Goal: Task Accomplishment & Management: Use online tool/utility

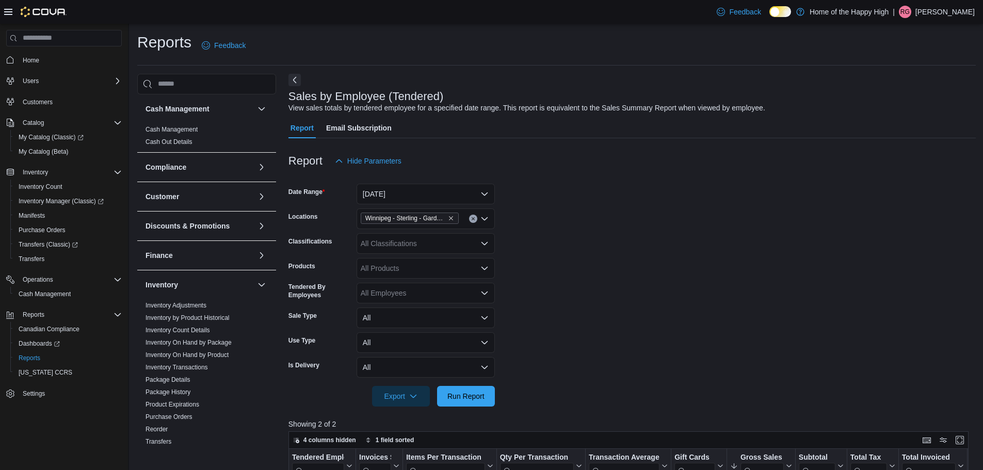
scroll to position [293, 0]
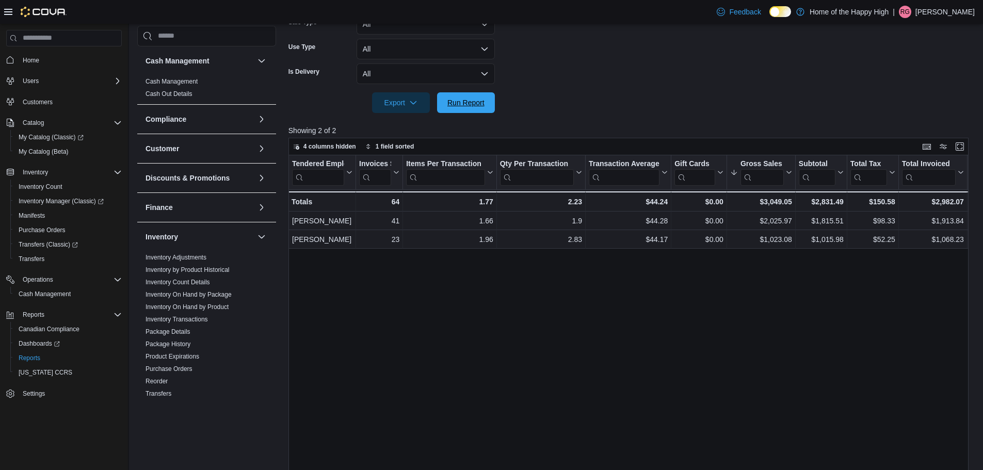
click at [468, 109] on span "Run Report" at bounding box center [465, 102] width 45 height 21
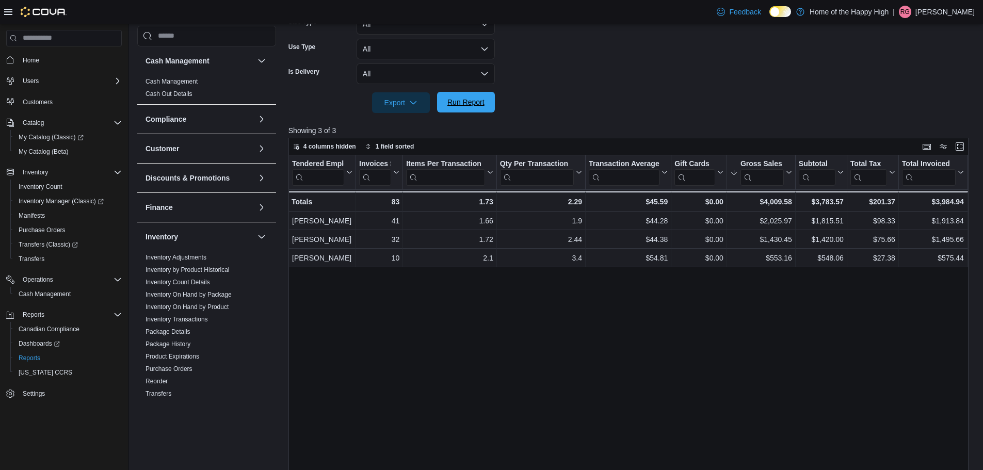
click at [456, 101] on span "Run Report" at bounding box center [465, 102] width 37 height 10
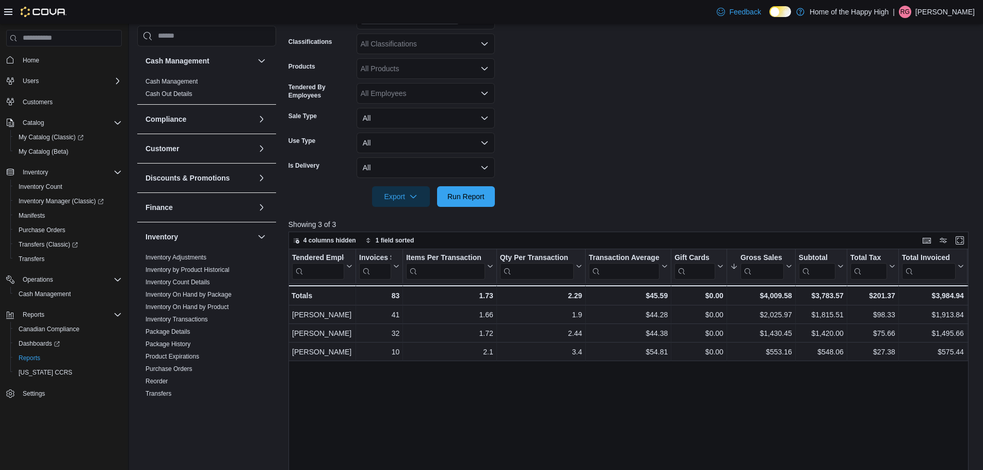
scroll to position [190, 0]
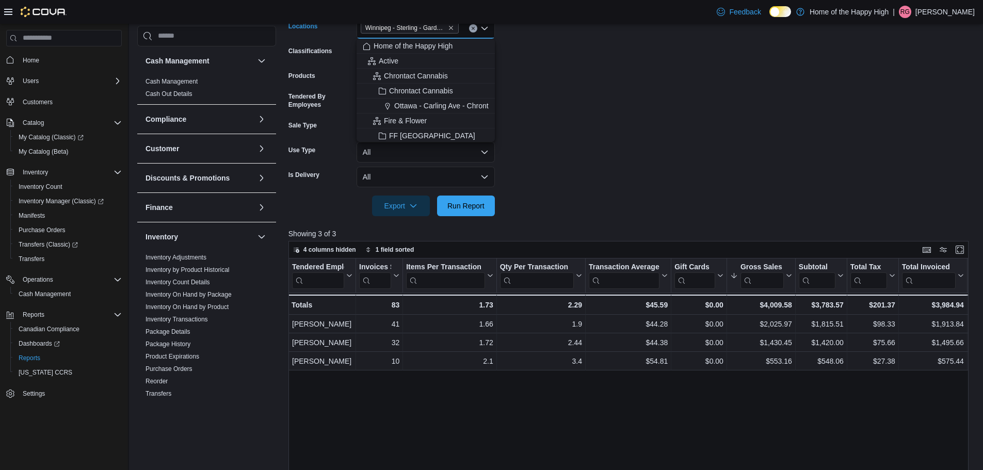
click at [463, 29] on input "Locations" at bounding box center [463, 28] width 1 height 12
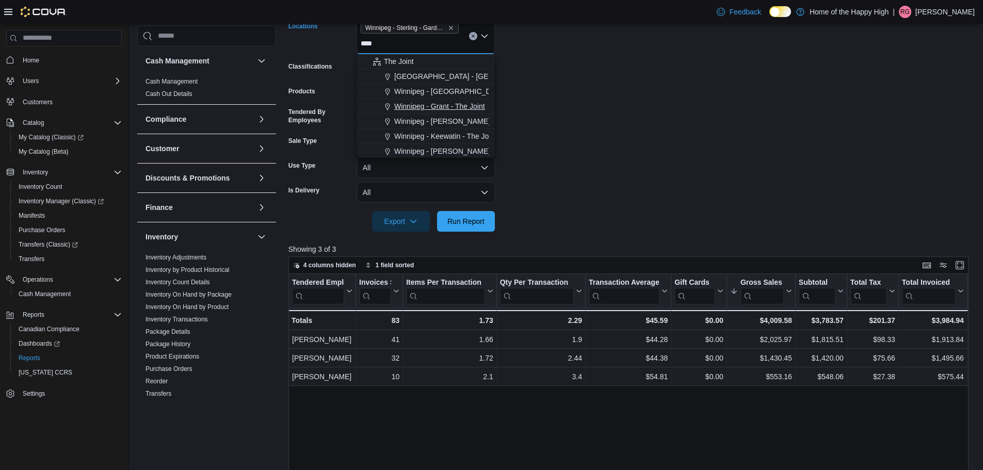
scroll to position [103, 0]
type input "****"
click at [432, 93] on span "Winnipeg - Pembina Hwy - The Joint" at bounding box center [452, 93] width 117 height 10
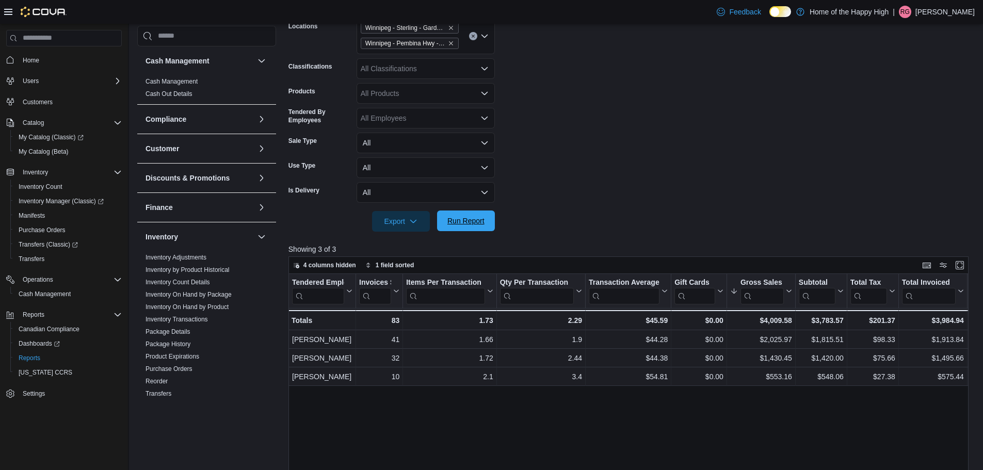
click at [472, 218] on span "Run Report" at bounding box center [465, 221] width 37 height 10
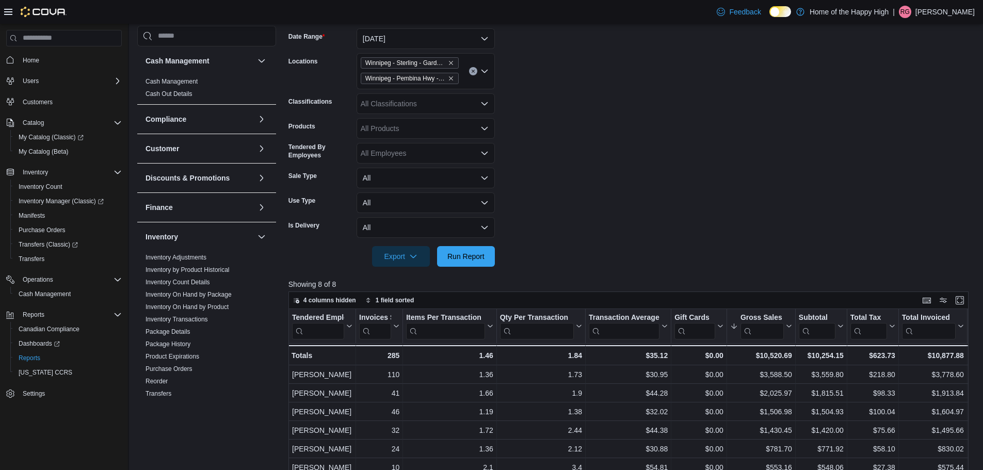
scroll to position [139, 0]
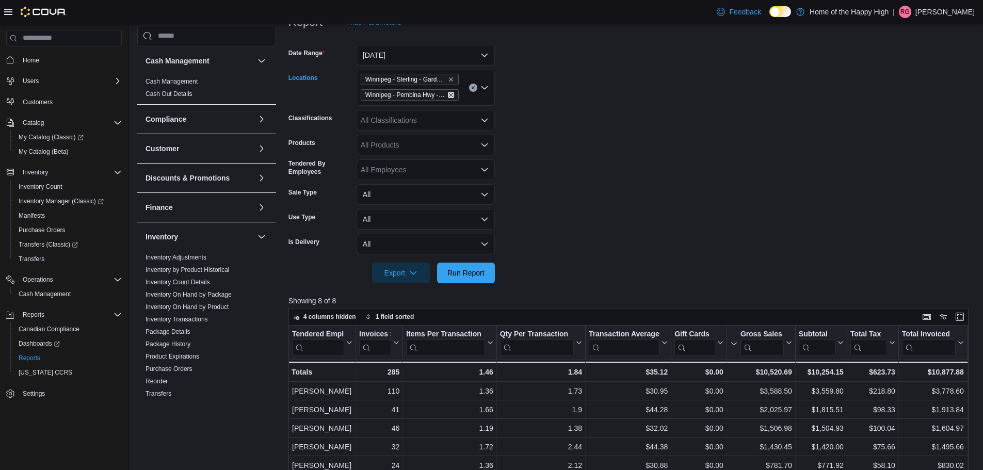
click at [450, 93] on icon "Remove Winnipeg - Pembina Hwy - The Joint from selection in this group" at bounding box center [451, 95] width 6 height 6
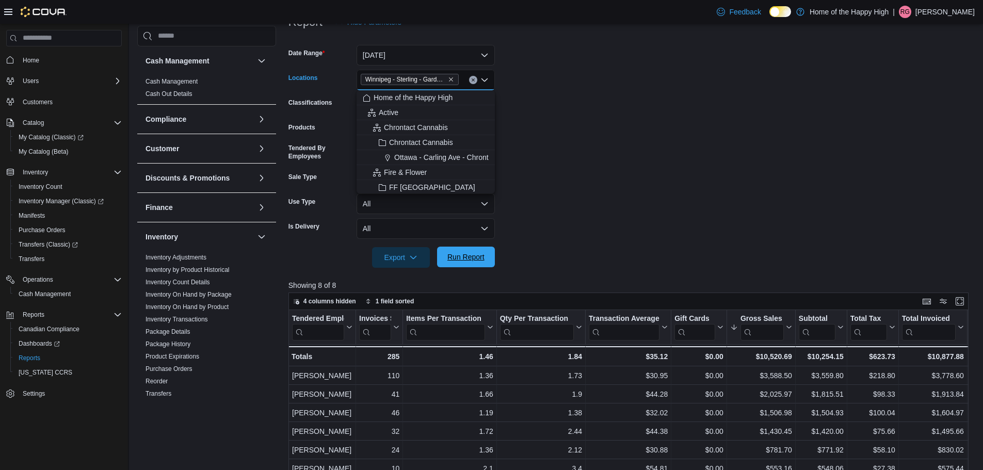
click at [455, 260] on span "Run Report" at bounding box center [465, 257] width 37 height 10
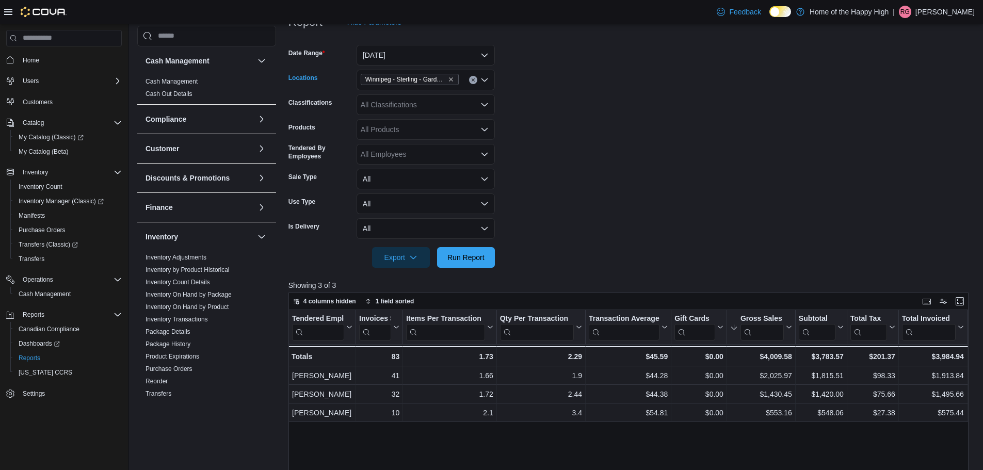
drag, startPoint x: 468, startPoint y: 76, endPoint x: 468, endPoint y: 85, distance: 8.8
click at [468, 84] on div "Winnipeg - Sterling - Garden Variety" at bounding box center [425, 80] width 138 height 21
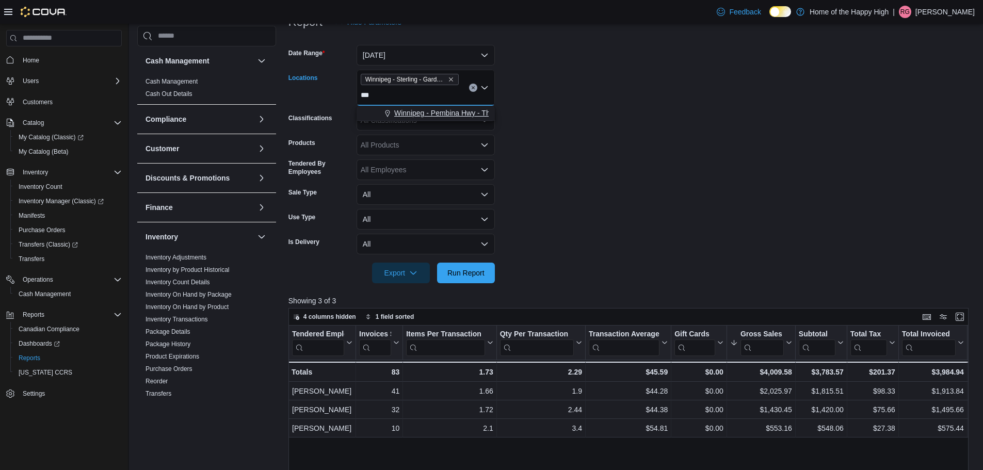
type input "***"
click at [465, 118] on button "Winnipeg - Pembina Hwy - The Joint" at bounding box center [425, 113] width 138 height 15
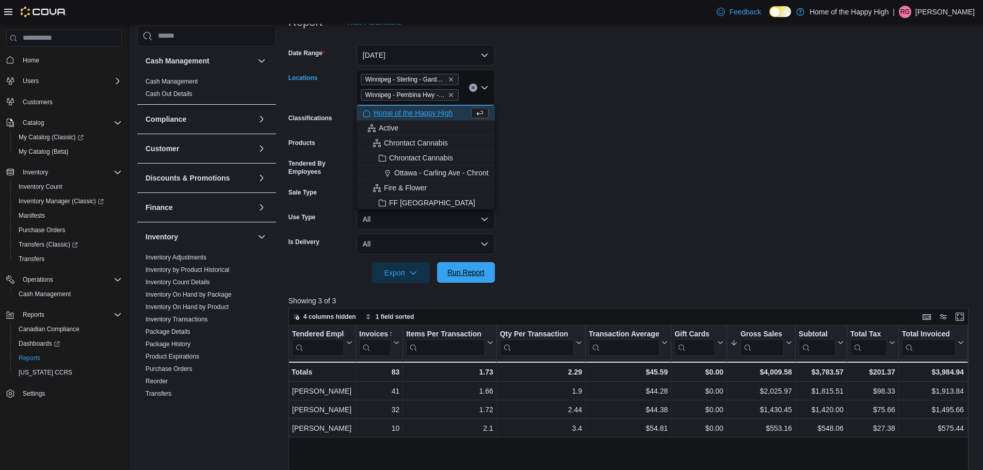
click at [467, 276] on span "Run Report" at bounding box center [465, 272] width 37 height 10
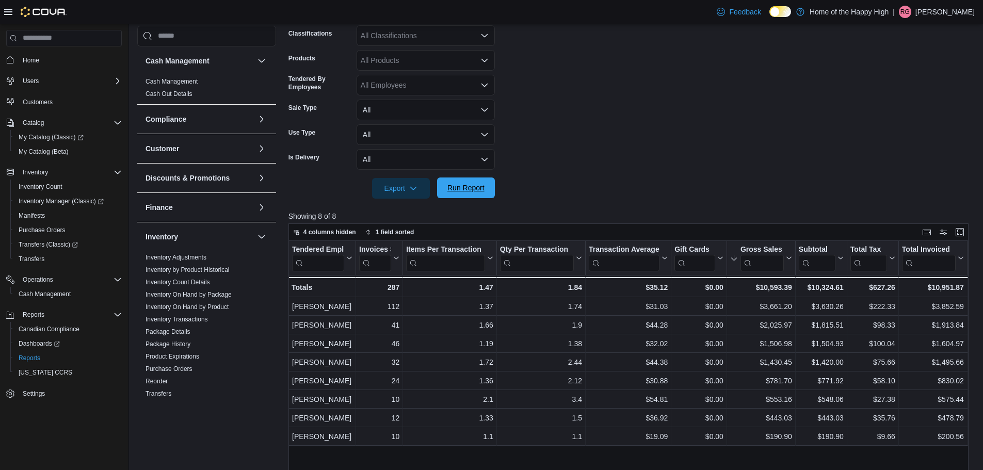
scroll to position [242, 0]
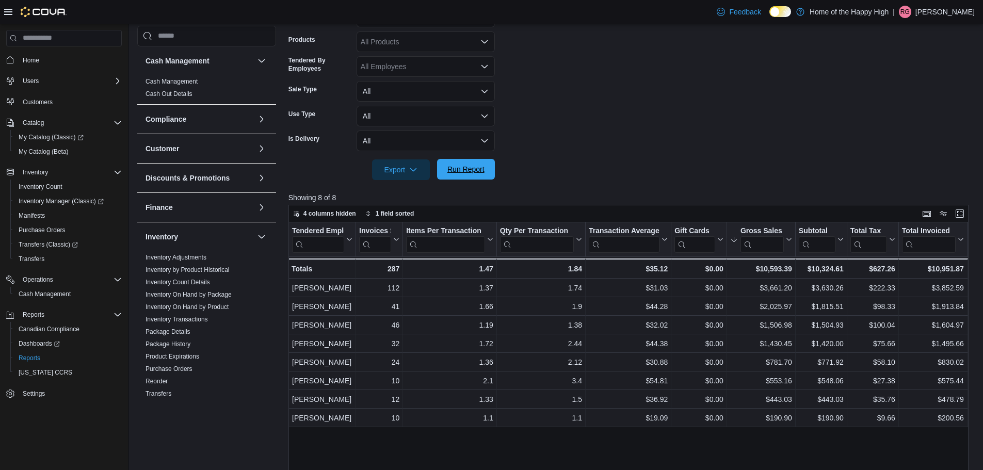
click at [475, 163] on span "Run Report" at bounding box center [465, 169] width 45 height 21
click at [464, 167] on span "Run Report" at bounding box center [465, 169] width 37 height 10
click at [465, 168] on span "Run Report" at bounding box center [465, 169] width 37 height 10
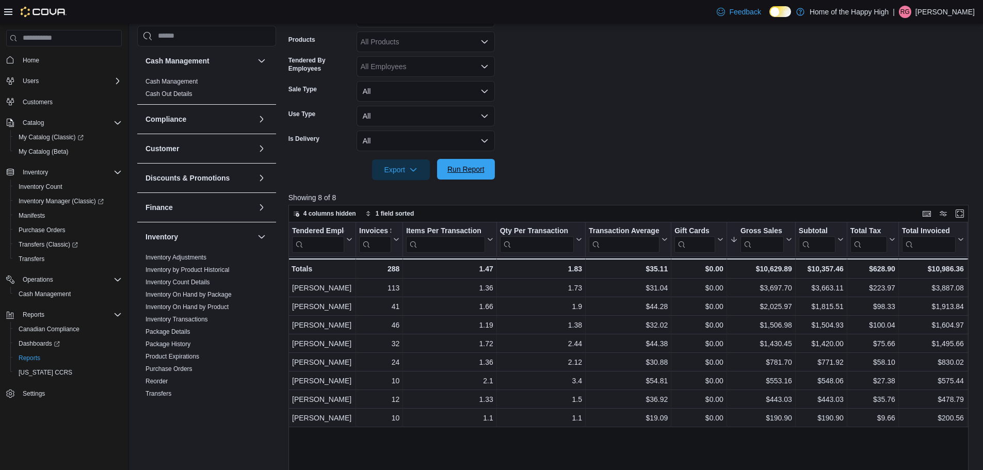
click at [467, 168] on span "Run Report" at bounding box center [465, 169] width 37 height 10
click at [348, 231] on button "Tendered Employee" at bounding box center [322, 239] width 60 height 26
click at [474, 167] on span "Run Report" at bounding box center [465, 169] width 37 height 10
click at [485, 170] on span "Run Report" at bounding box center [465, 169] width 45 height 21
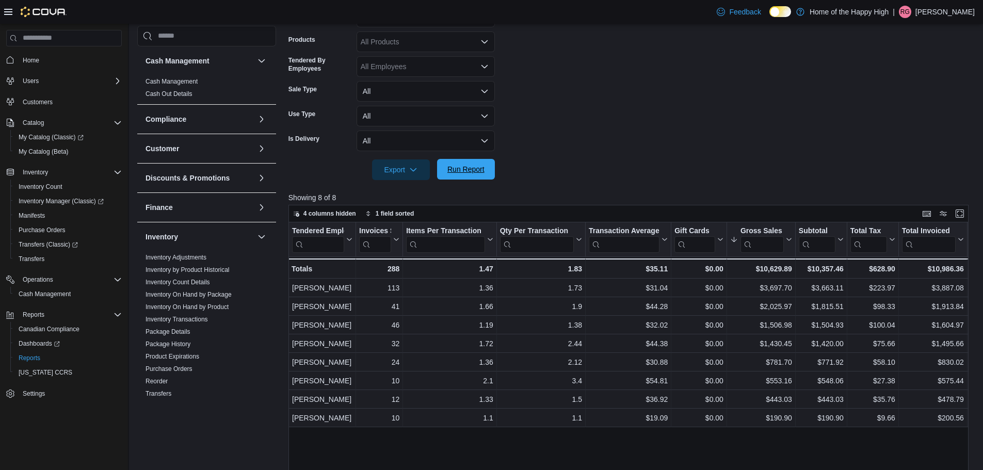
click at [485, 170] on span "Run Report" at bounding box center [465, 169] width 45 height 21
click at [478, 166] on span "Run Report" at bounding box center [465, 169] width 37 height 10
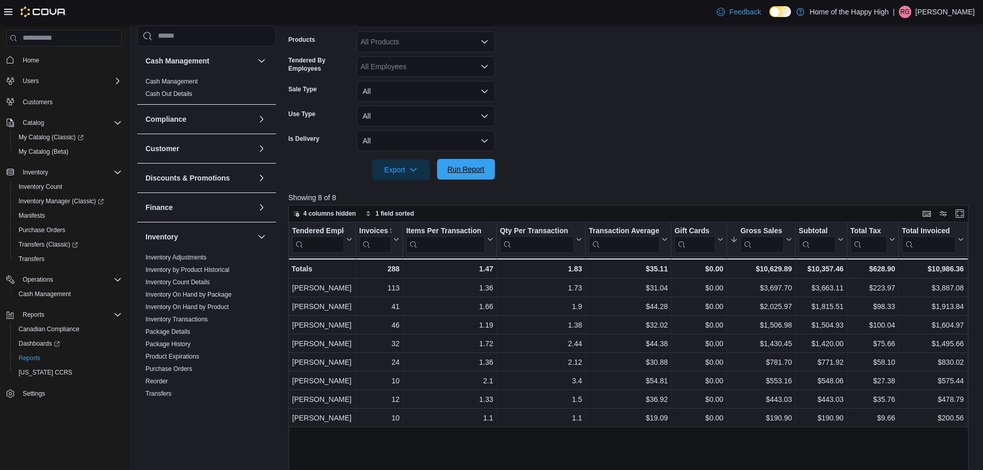
click at [478, 166] on span "Run Report" at bounding box center [465, 169] width 37 height 10
click at [470, 165] on span "Run Report" at bounding box center [465, 169] width 37 height 10
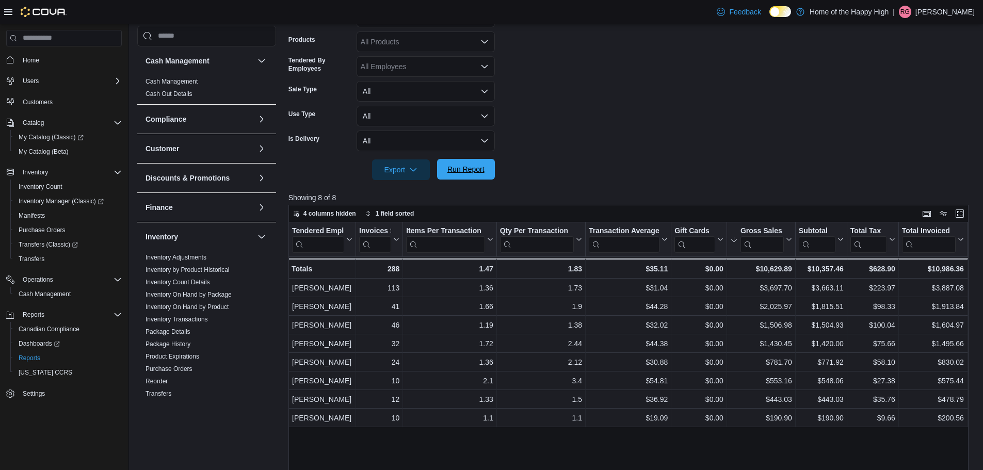
click at [470, 165] on span "Run Report" at bounding box center [465, 169] width 37 height 10
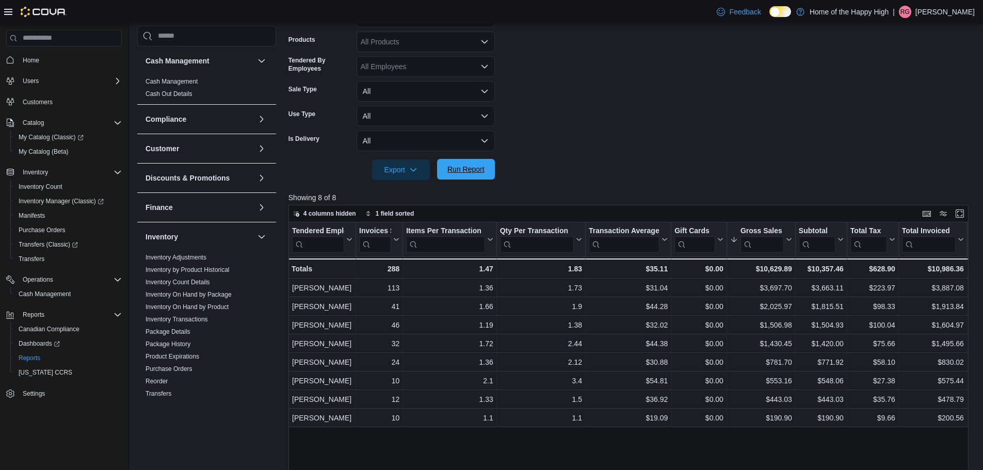
click at [470, 165] on span "Run Report" at bounding box center [465, 169] width 37 height 10
click at [469, 165] on span "Run Report" at bounding box center [465, 169] width 37 height 10
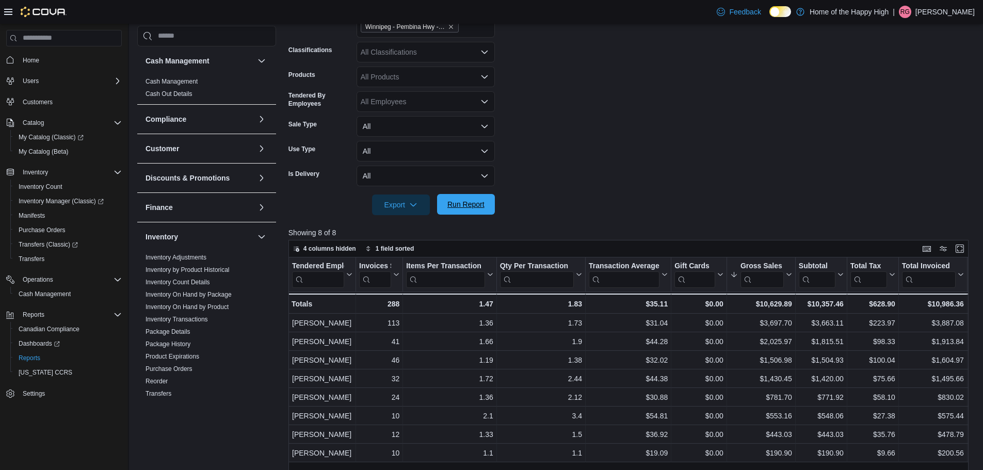
scroll to position [139, 0]
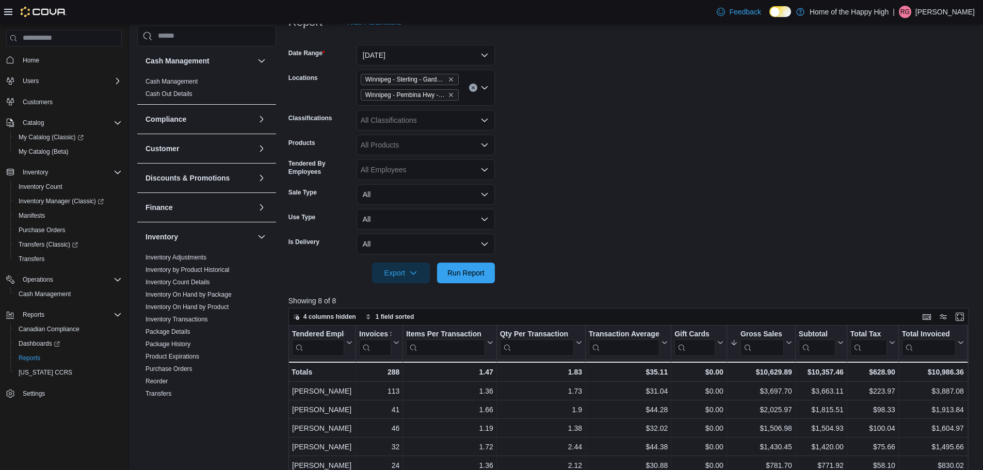
click at [474, 165] on div "All Employees" at bounding box center [425, 169] width 138 height 21
click at [552, 179] on form "Date Range [DATE] Locations [GEOGRAPHIC_DATA] - [GEOGRAPHIC_DATA] - Garden Vari…" at bounding box center [631, 157] width 687 height 251
click at [478, 269] on span "Run Report" at bounding box center [465, 272] width 37 height 10
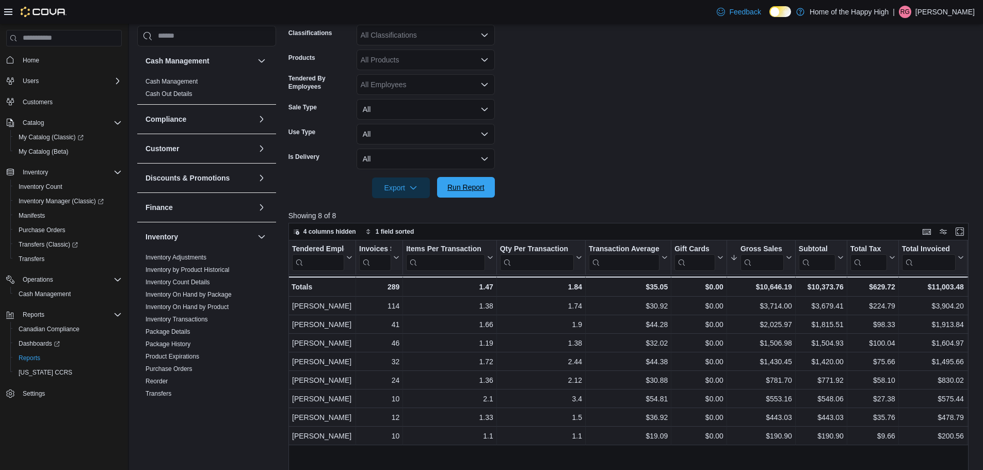
scroll to position [242, 0]
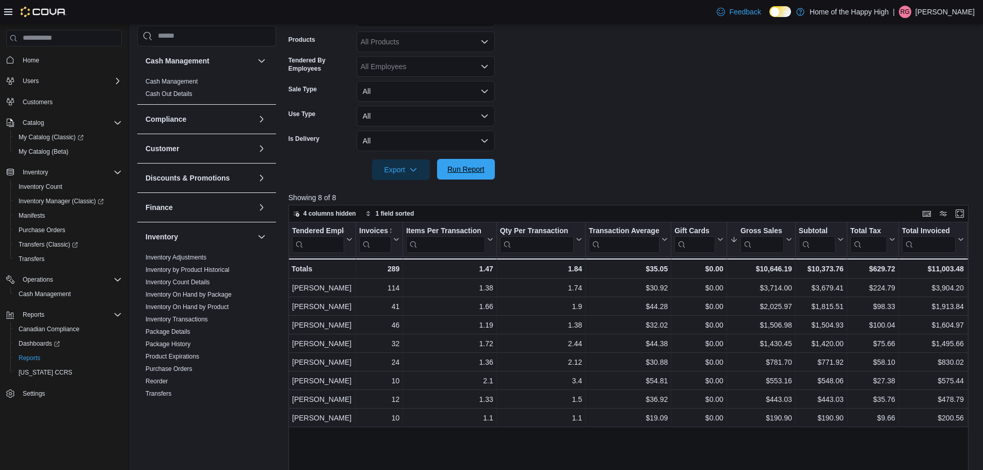
click at [466, 172] on span "Run Report" at bounding box center [465, 169] width 37 height 10
click at [466, 171] on span "Run Report" at bounding box center [465, 169] width 37 height 10
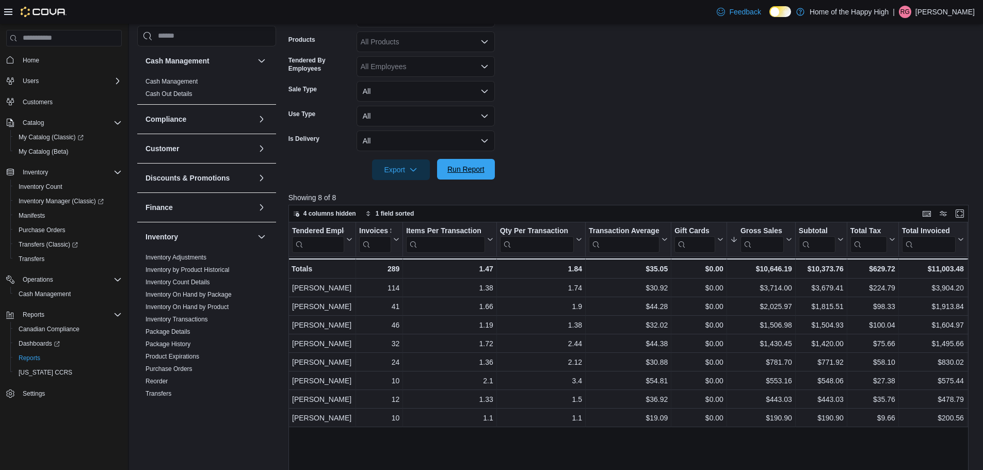
click at [466, 171] on span "Run Report" at bounding box center [465, 169] width 37 height 10
click at [456, 162] on span "Run Report" at bounding box center [465, 169] width 45 height 21
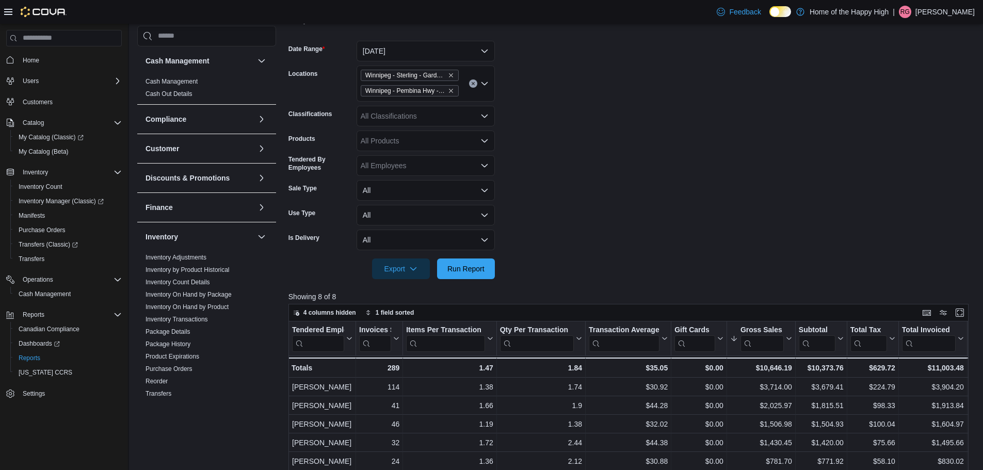
scroll to position [139, 0]
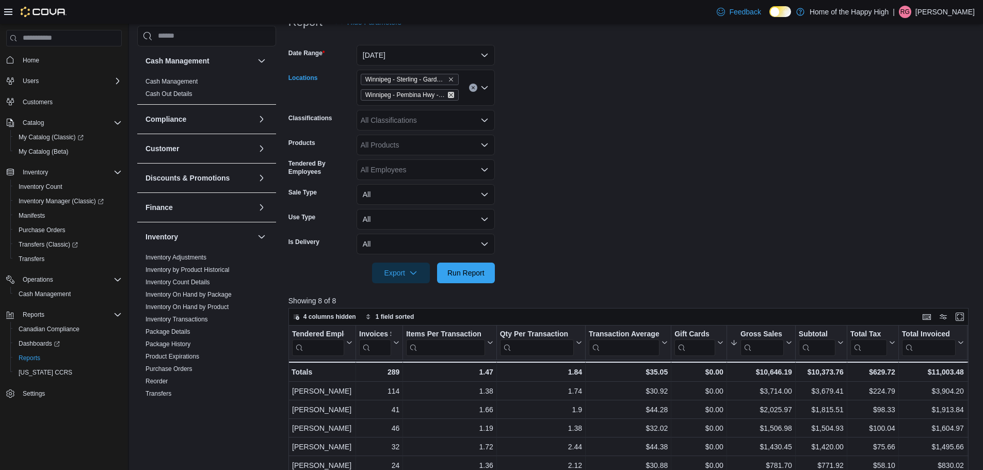
click at [448, 95] on icon "Remove Winnipeg - Pembina Hwy - The Joint from selection in this group" at bounding box center [451, 95] width 6 height 6
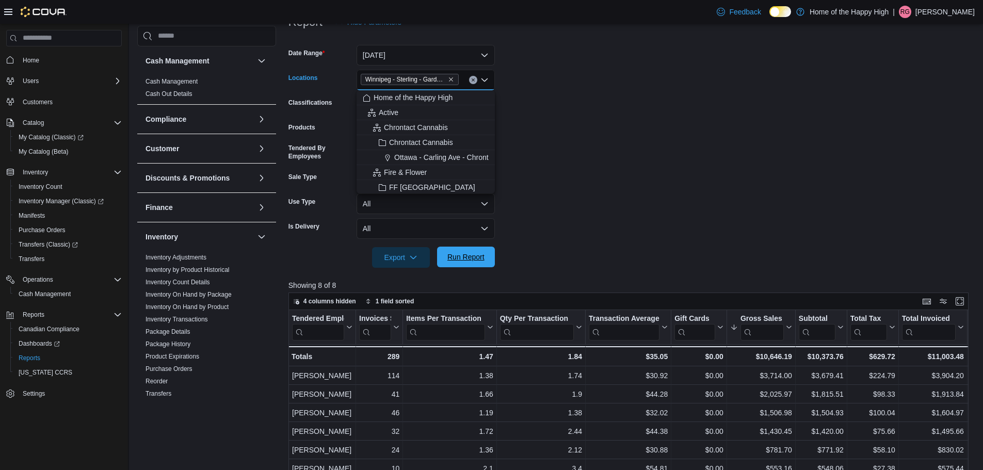
click at [464, 257] on span "Run Report" at bounding box center [465, 257] width 37 height 10
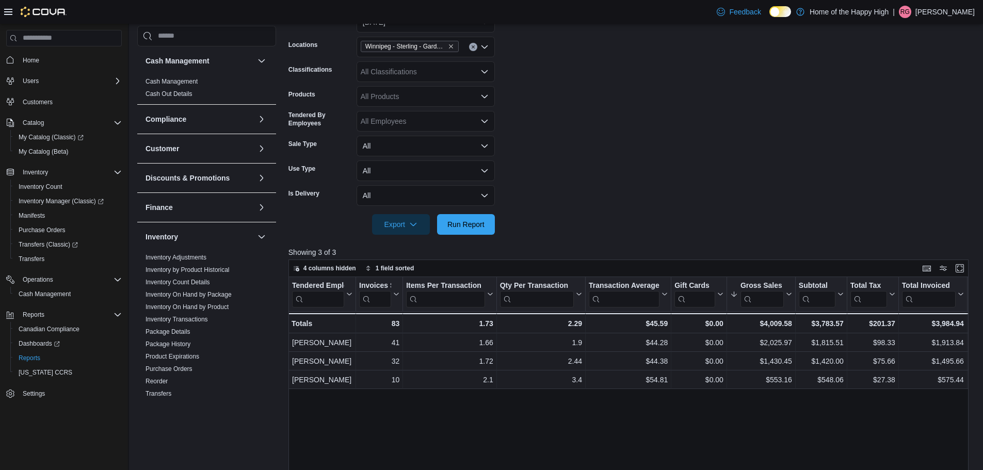
scroll to position [190, 0]
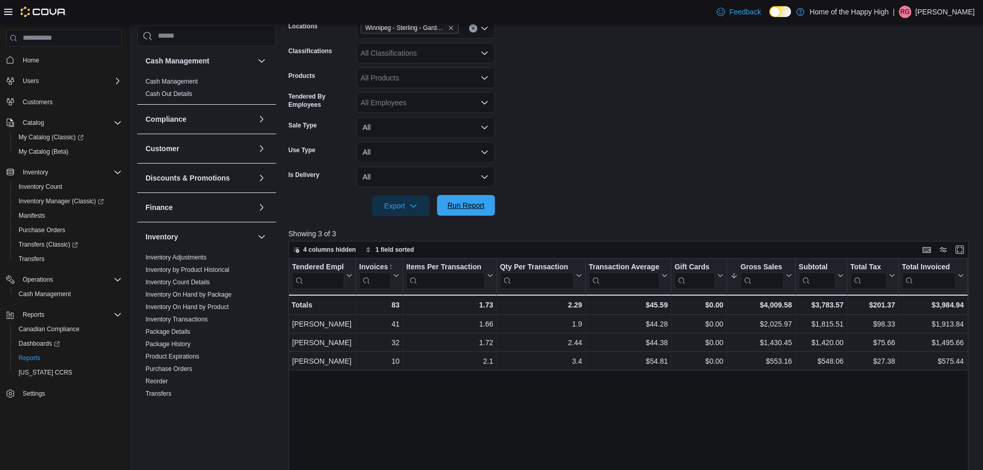
click at [460, 206] on span "Run Report" at bounding box center [465, 205] width 37 height 10
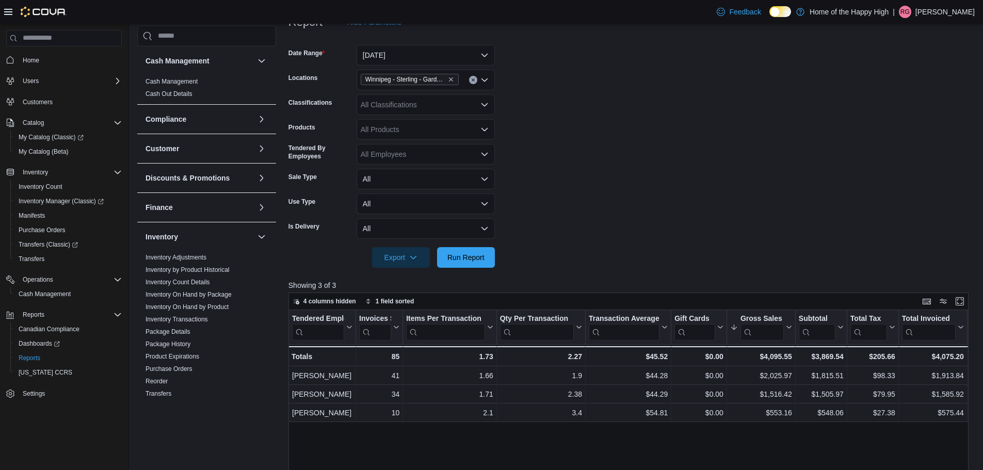
click at [460, 85] on div "Winnipeg - Sterling - Garden Variety" at bounding box center [425, 80] width 138 height 21
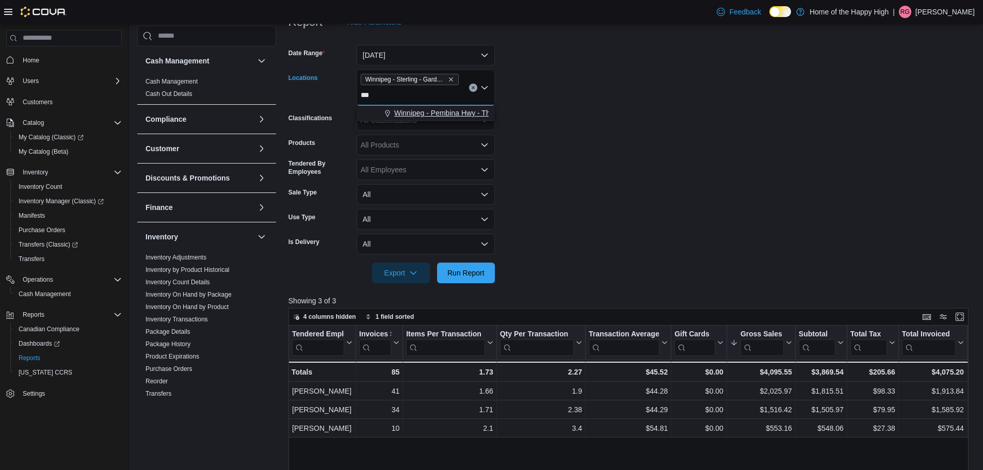
type input "***"
click at [452, 114] on span "Winnipeg - Pembina Hwy - The Joint" at bounding box center [452, 113] width 117 height 10
click at [479, 280] on span "Run Report" at bounding box center [465, 272] width 45 height 21
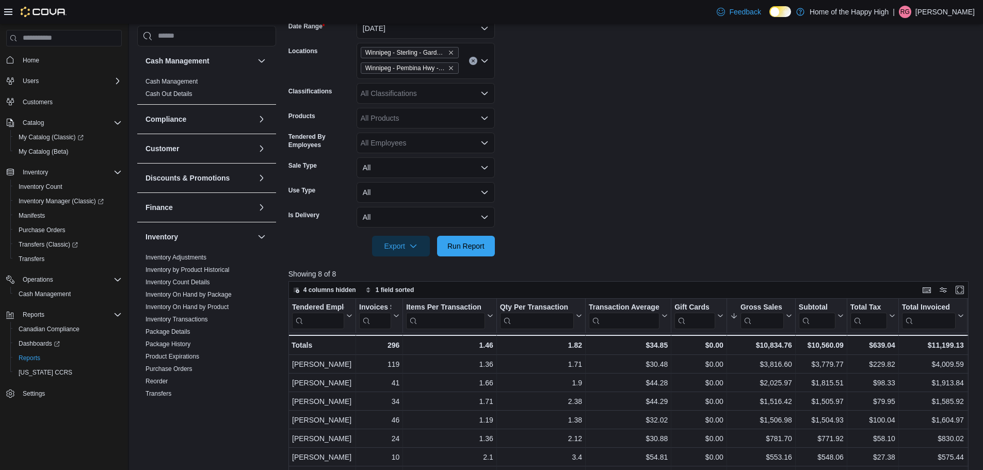
scroll to position [139, 0]
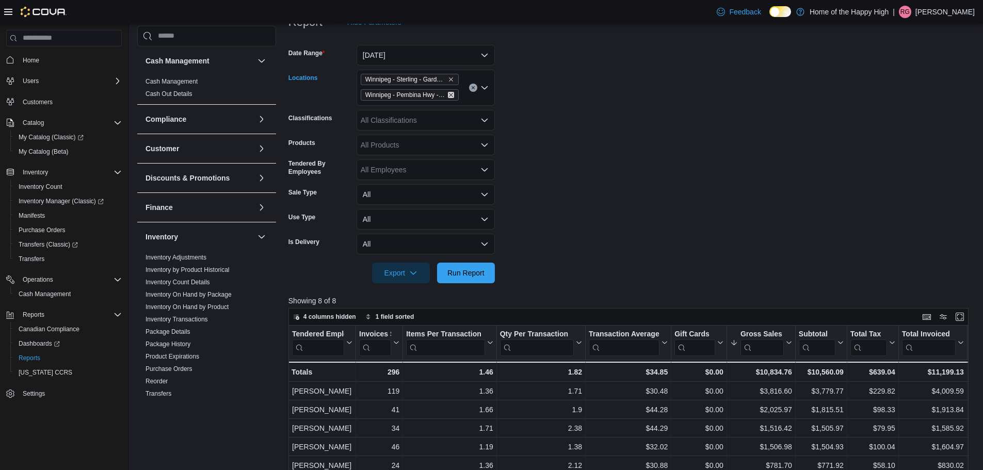
click at [451, 93] on icon "Remove Winnipeg - Pembina Hwy - The Joint from selection in this group" at bounding box center [451, 95] width 6 height 6
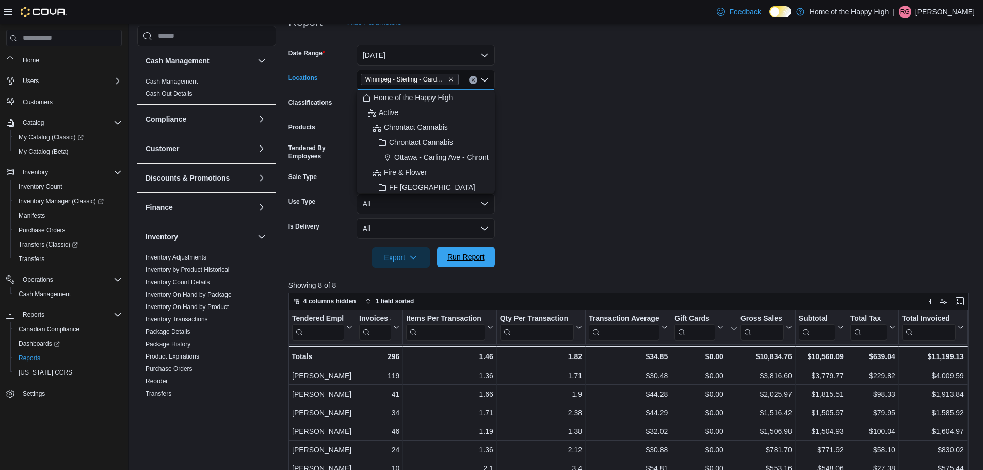
click at [461, 253] on span "Run Report" at bounding box center [465, 257] width 37 height 10
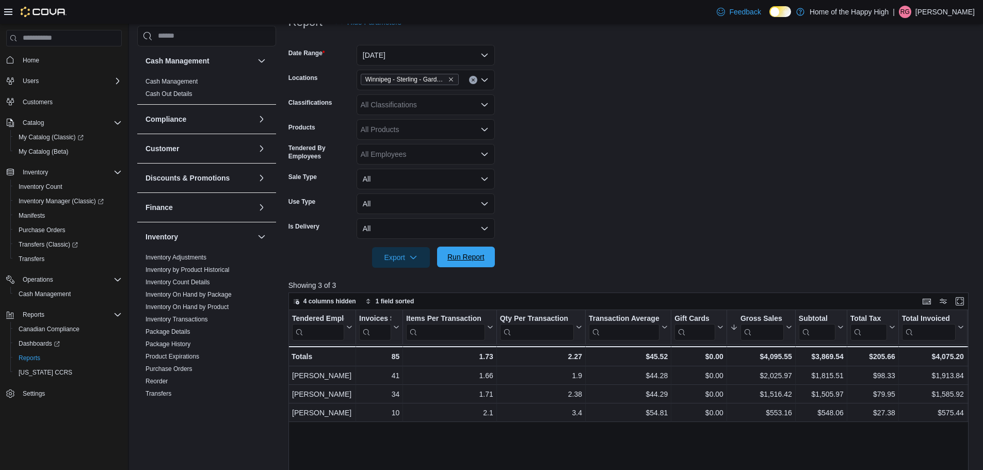
click at [479, 254] on span "Run Report" at bounding box center [465, 257] width 37 height 10
click at [463, 79] on input "Locations" at bounding box center [463, 80] width 1 height 12
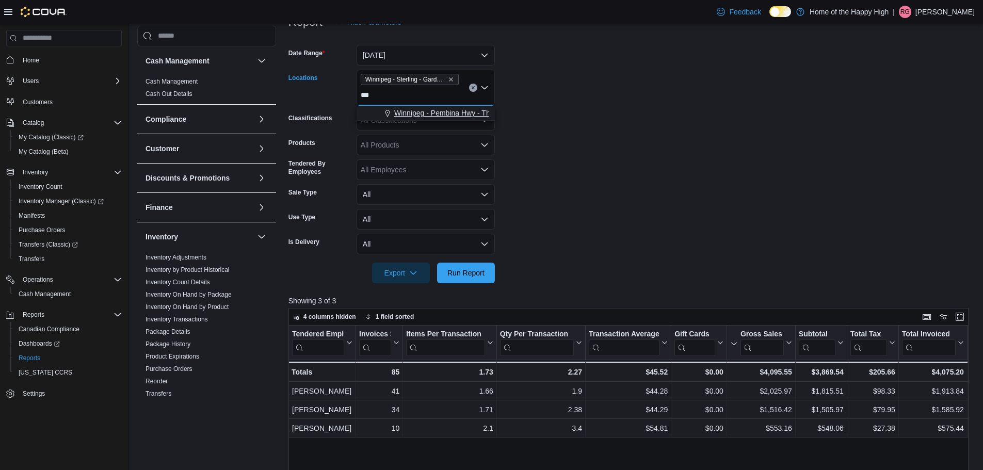
type input "***"
click at [415, 107] on button "Winnipeg - Pembina Hwy - The Joint" at bounding box center [425, 113] width 138 height 15
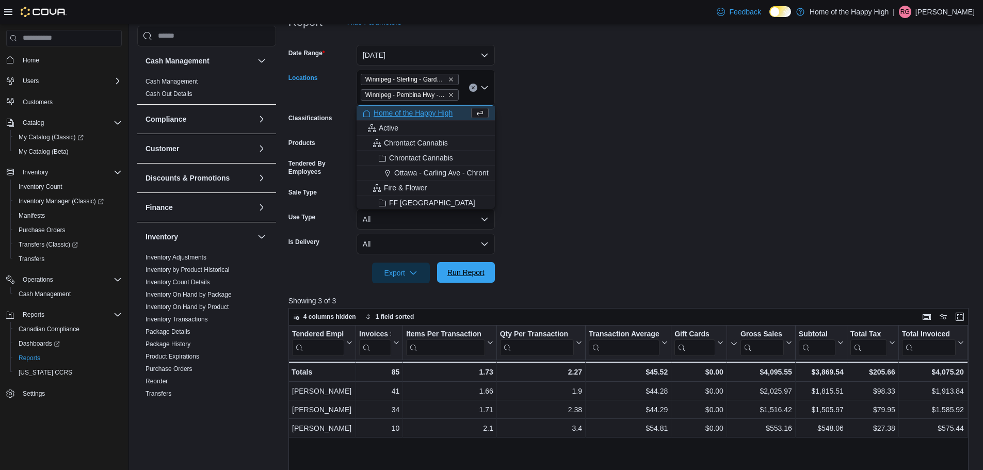
click at [480, 279] on span "Run Report" at bounding box center [465, 272] width 45 height 21
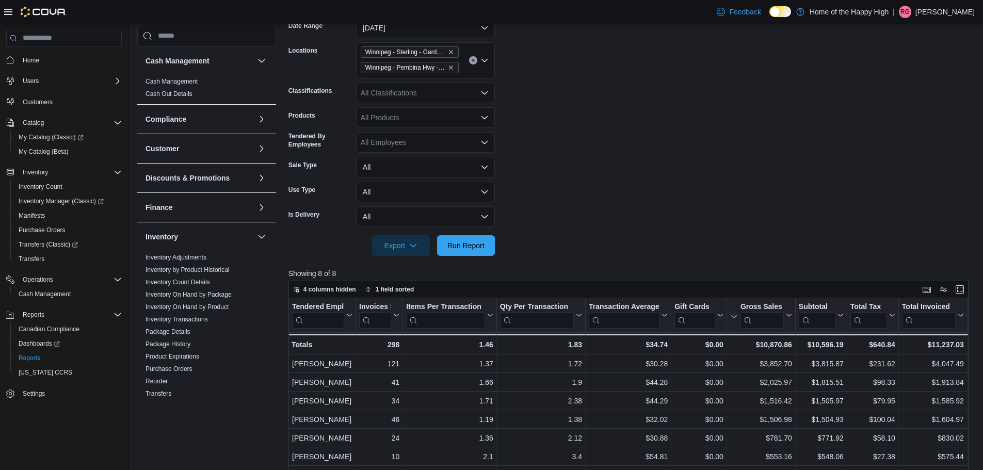
scroll to position [139, 0]
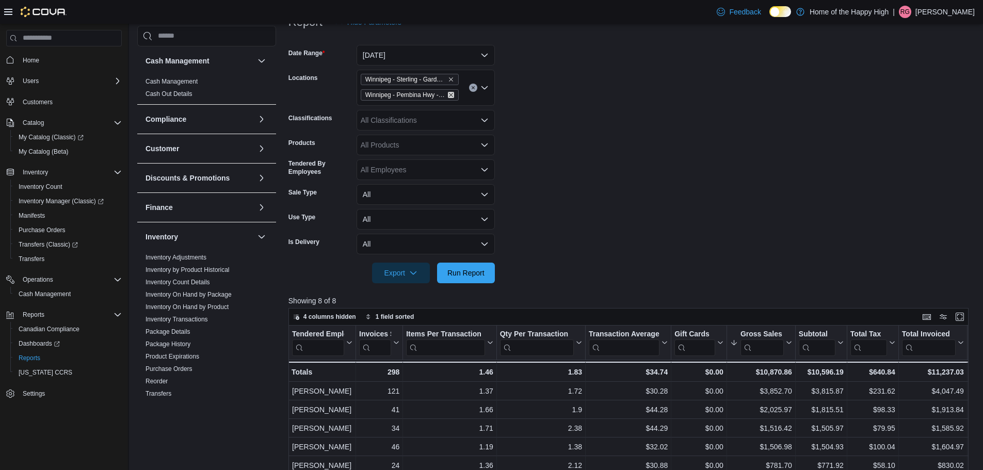
click at [452, 95] on icon "Remove Winnipeg - Pembina Hwy - The Joint from selection in this group" at bounding box center [451, 95] width 6 height 6
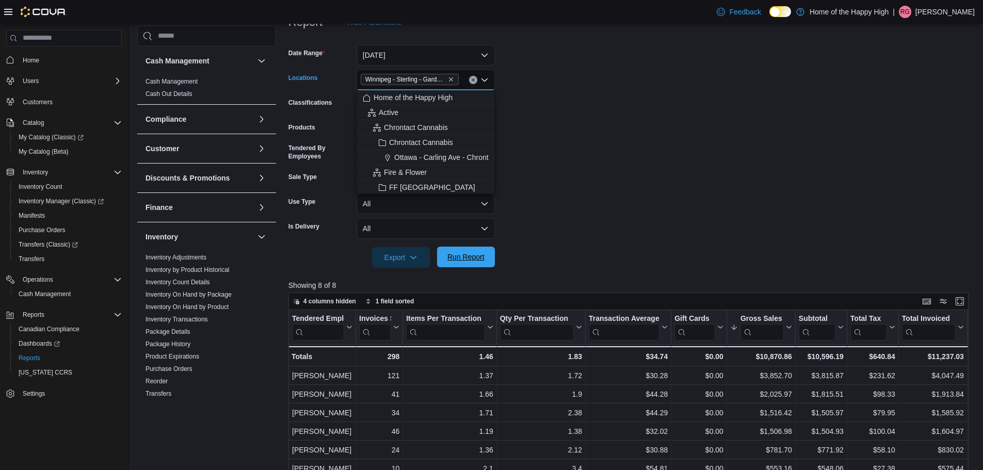
click at [489, 252] on button "Run Report" at bounding box center [466, 257] width 58 height 21
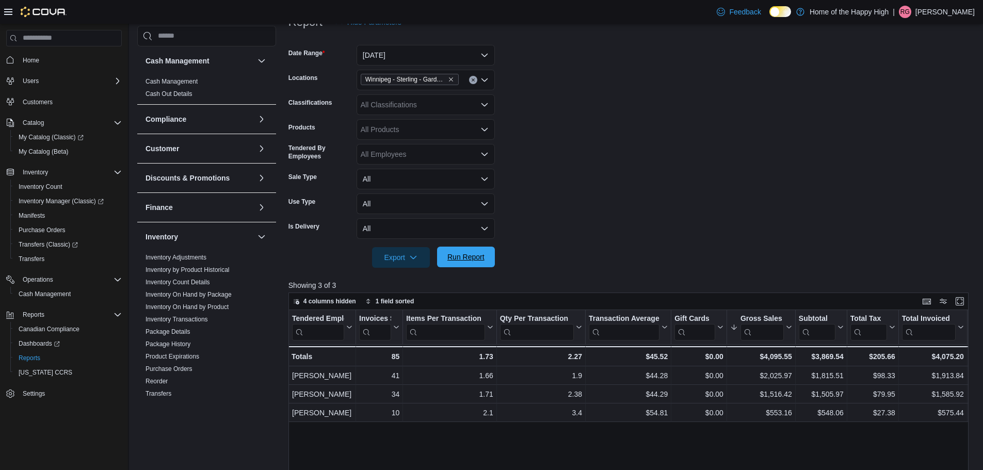
click at [489, 252] on button "Run Report" at bounding box center [466, 257] width 58 height 21
click at [469, 263] on span "Run Report" at bounding box center [465, 257] width 45 height 21
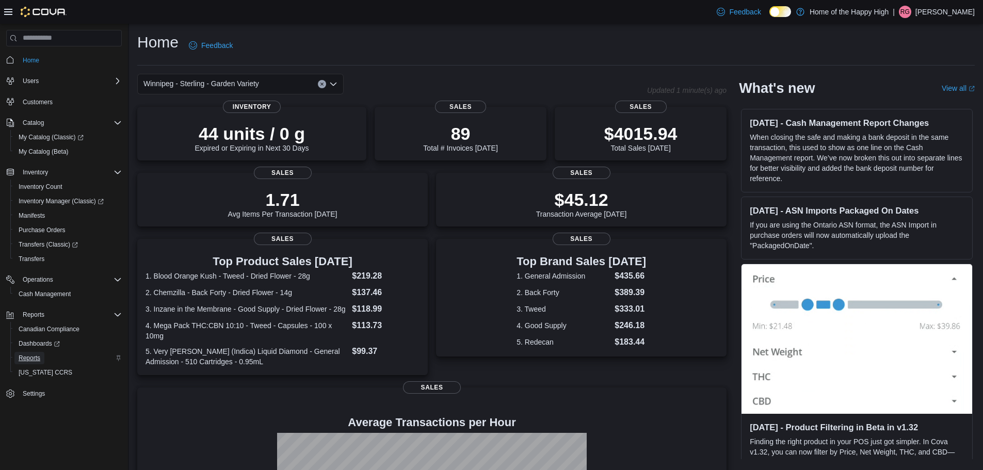
click at [35, 354] on span "Reports" at bounding box center [30, 358] width 22 height 8
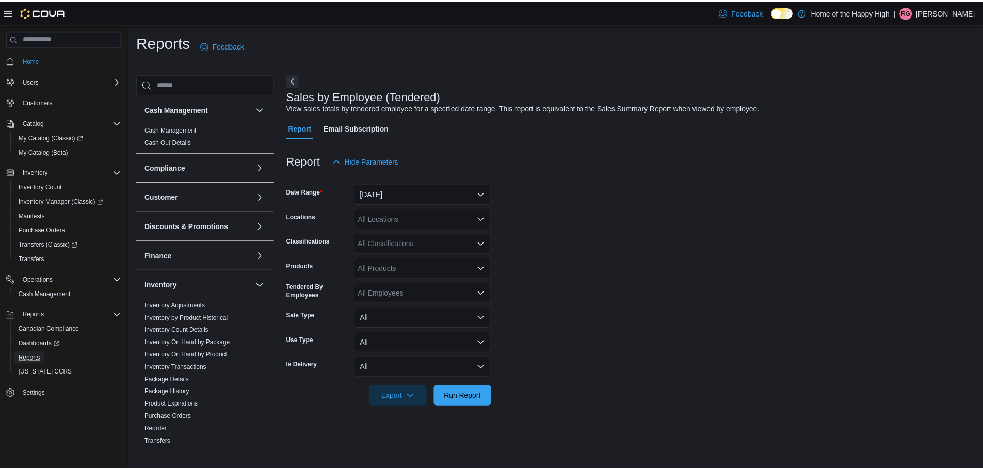
scroll to position [52, 0]
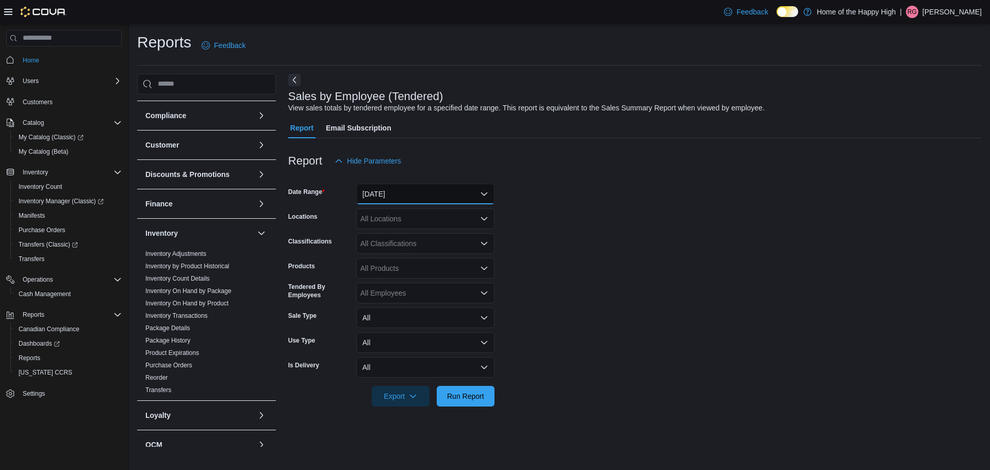
click at [457, 192] on button "Yesterday" at bounding box center [425, 194] width 138 height 21
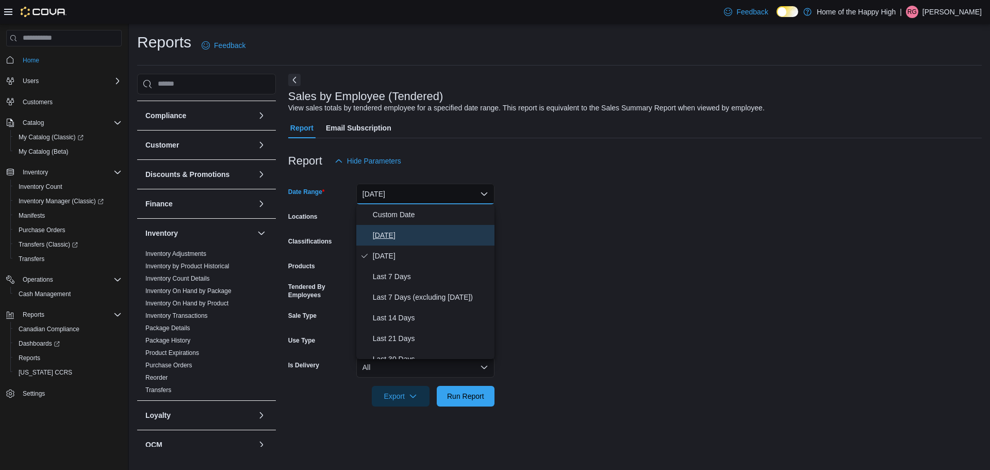
click at [456, 230] on span "[DATE]" at bounding box center [432, 235] width 118 height 12
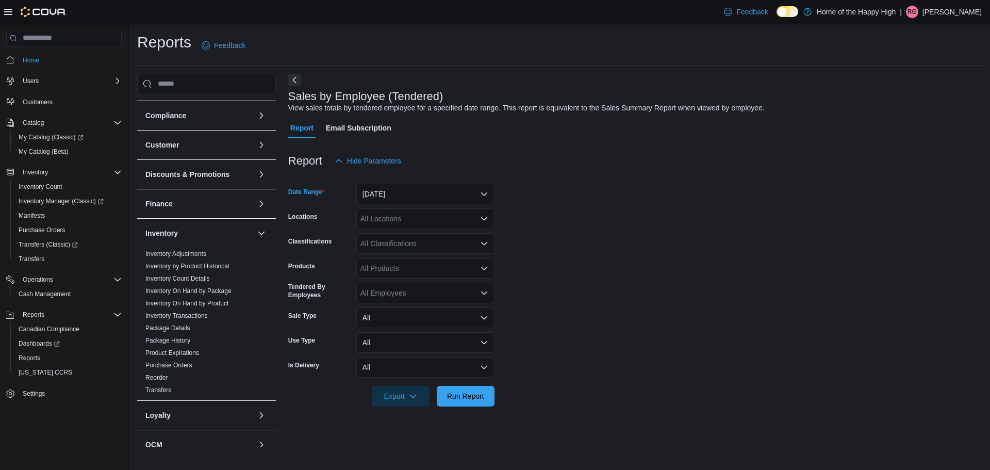
click at [456, 221] on div "All Locations" at bounding box center [425, 218] width 138 height 21
type input "****"
click at [450, 237] on span "Winnipeg - Sterling - Garden Variety" at bounding box center [447, 236] width 116 height 10
click at [486, 394] on span "Run Report" at bounding box center [465, 395] width 45 height 21
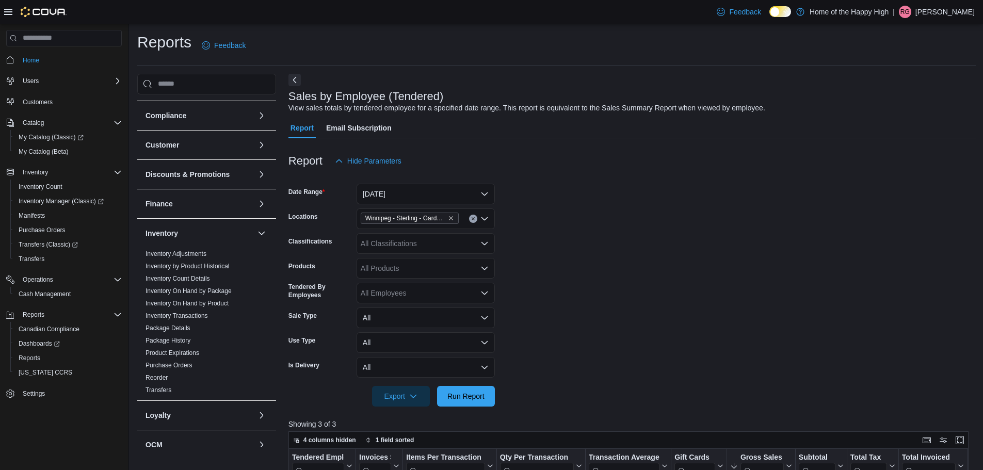
click at [464, 220] on div "Winnipeg - Sterling - Garden Variety" at bounding box center [425, 218] width 138 height 21
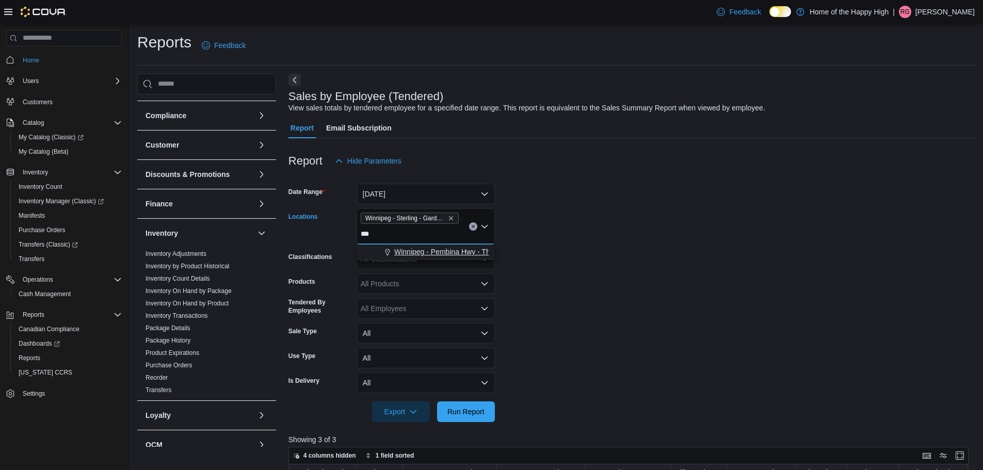
type input "***"
click at [465, 258] on button "Winnipeg - Pembina Hwy - The Joint" at bounding box center [425, 251] width 138 height 15
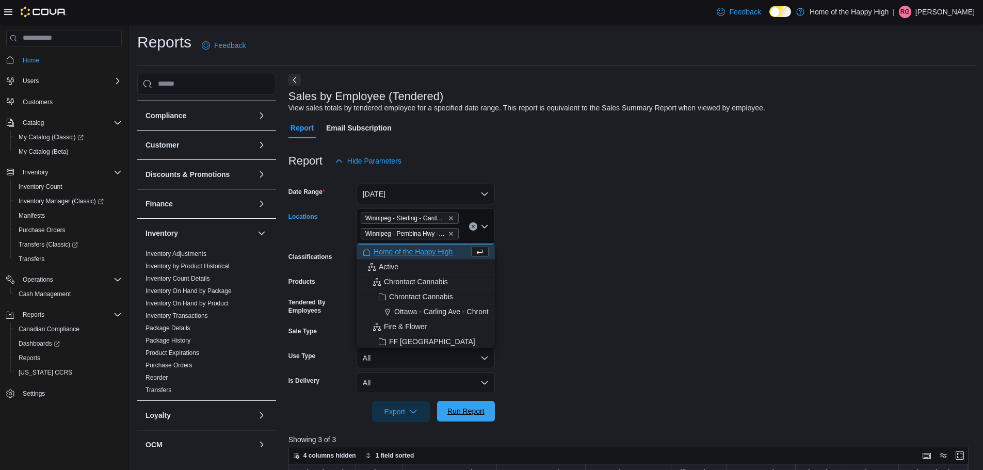
click at [484, 404] on span "Run Report" at bounding box center [465, 411] width 45 height 21
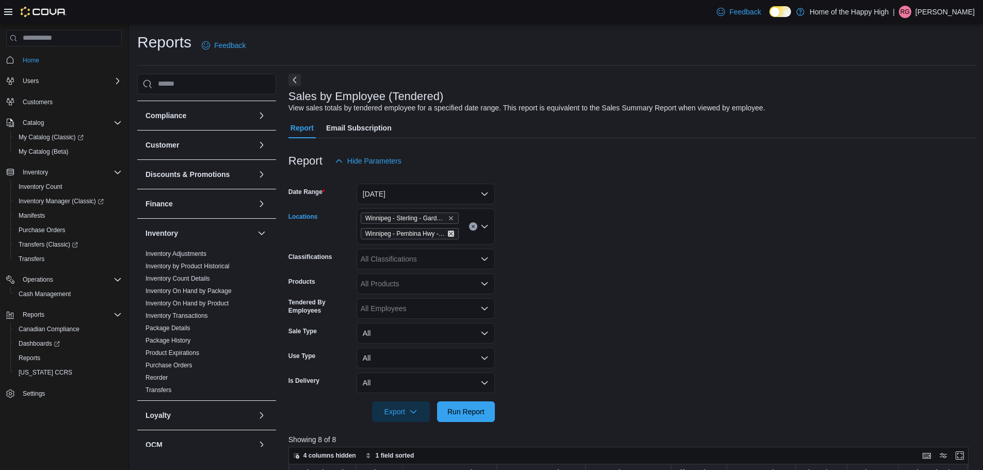
click at [452, 233] on icon "Remove Winnipeg - Pembina Hwy - The Joint from selection in this group" at bounding box center [451, 234] width 6 height 6
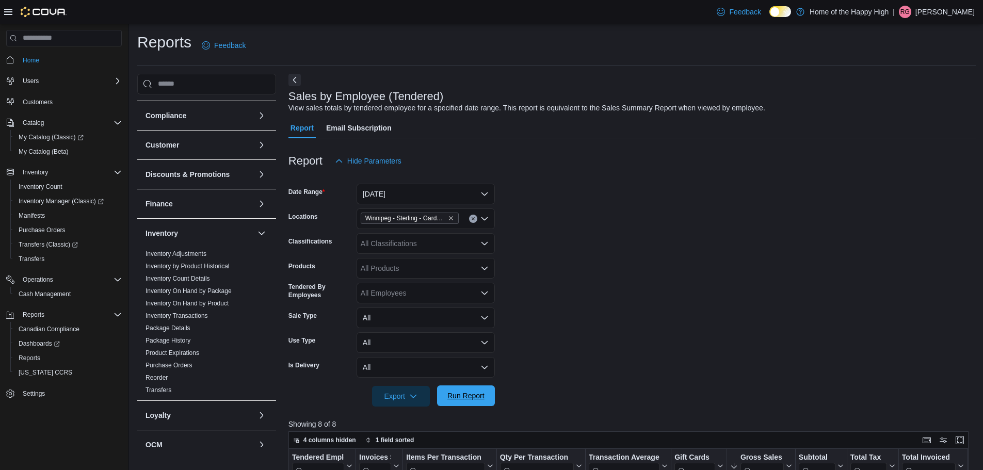
click at [478, 399] on span "Run Report" at bounding box center [465, 395] width 37 height 10
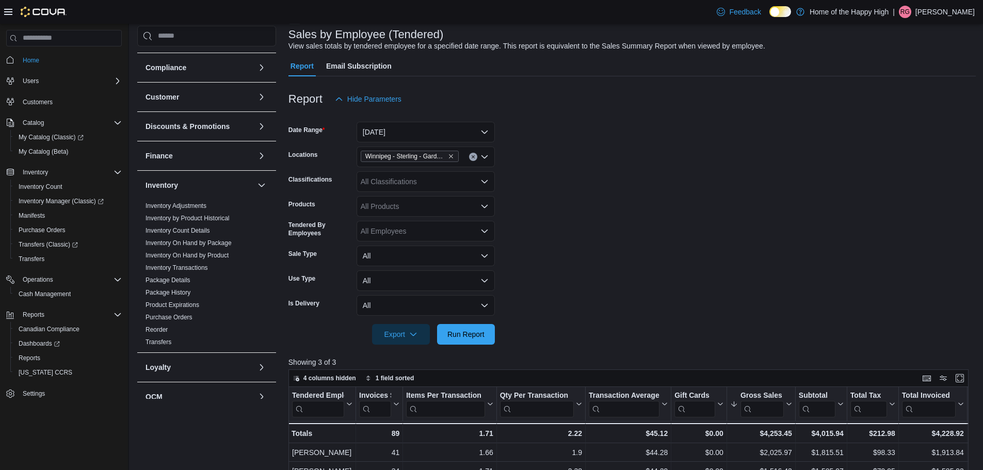
scroll to position [155, 0]
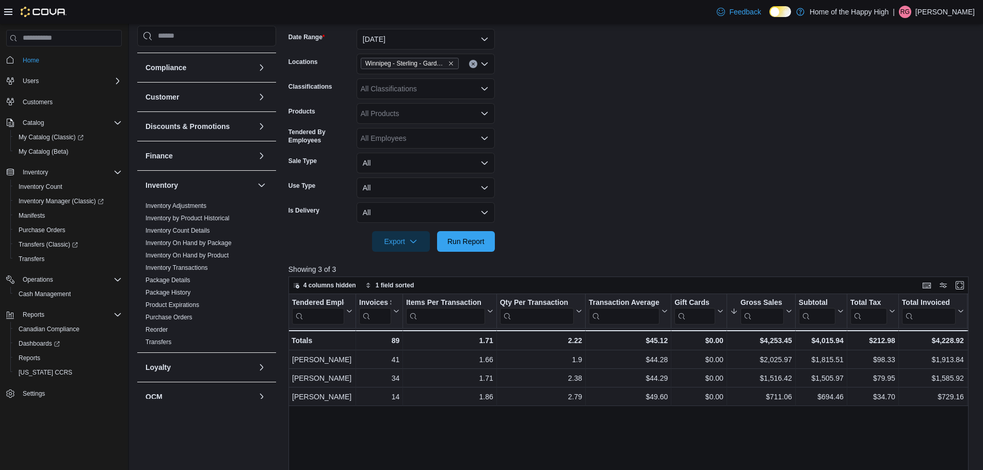
click at [957, 22] on div "Feedback Dark Mode Home of the Happy High | RG Ryan Gibbons" at bounding box center [843, 12] width 262 height 21
click at [951, 15] on p "[PERSON_NAME]" at bounding box center [944, 12] width 59 height 12
click at [929, 96] on button "Sign Out" at bounding box center [922, 101] width 95 height 17
